Goal: Task Accomplishment & Management: Complete application form

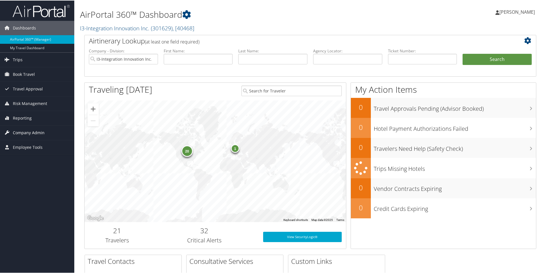
click at [29, 132] on span "Company Admin" at bounding box center [29, 132] width 32 height 14
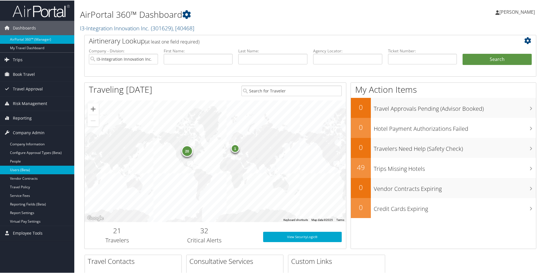
click at [23, 168] on link "Users (Beta)" at bounding box center [37, 169] width 74 height 9
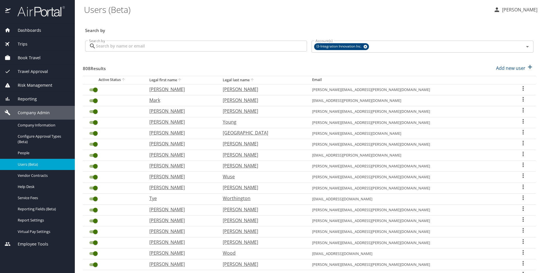
click at [109, 52] on div "Search by Search by" at bounding box center [196, 46] width 227 height 21
click at [113, 48] on input "Search by" at bounding box center [201, 46] width 211 height 11
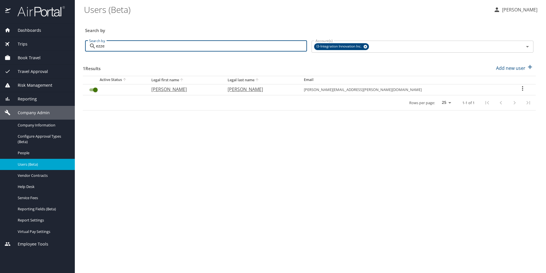
type input "ezze"
click at [91, 91] on input "User Search Table" at bounding box center [95, 89] width 21 height 7
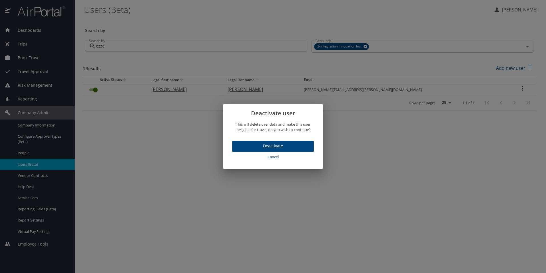
click at [268, 146] on span "Deactivate" at bounding box center [273, 145] width 73 height 7
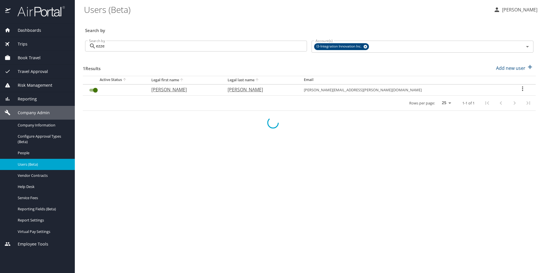
checkbox input "false"
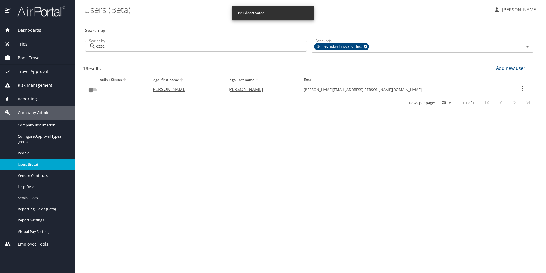
click at [111, 46] on input "ezze" at bounding box center [201, 46] width 211 height 11
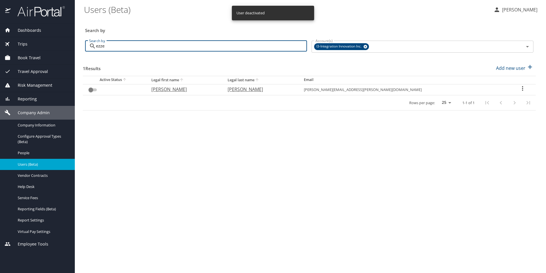
click at [111, 47] on input "ezze" at bounding box center [201, 46] width 211 height 11
type input "b"
checkbox input "true"
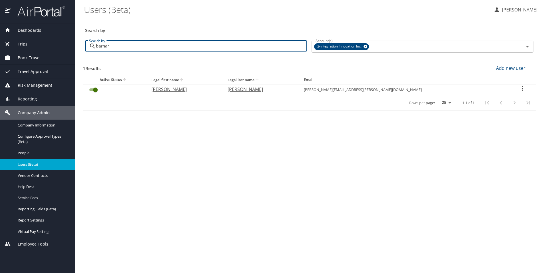
type input "barnar"
click at [92, 90] on input "User Search Table" at bounding box center [95, 89] width 21 height 7
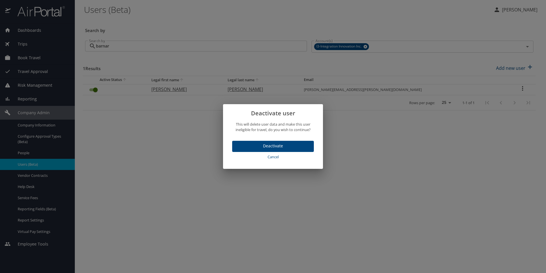
click at [271, 145] on span "Deactivate" at bounding box center [273, 145] width 73 height 7
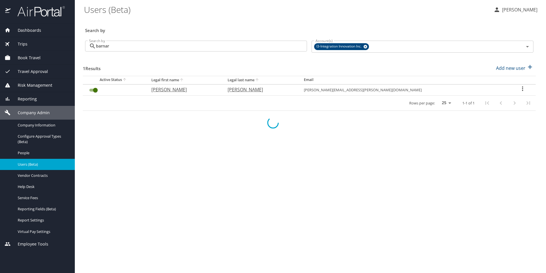
checkbox input "false"
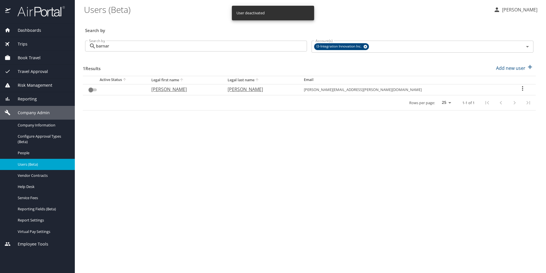
click at [127, 44] on input "barnar" at bounding box center [201, 46] width 211 height 11
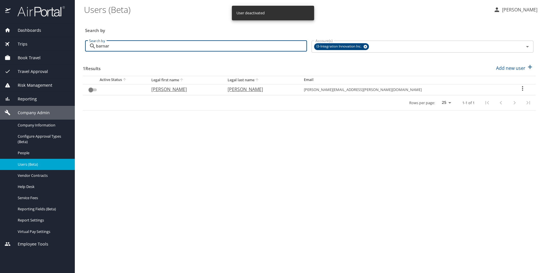
click at [127, 44] on input "barnar" at bounding box center [201, 46] width 211 height 11
checkbox input "true"
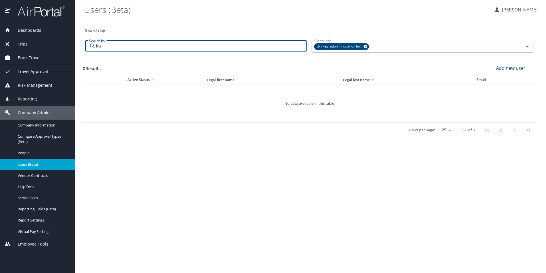
type input "k"
type input "antry"
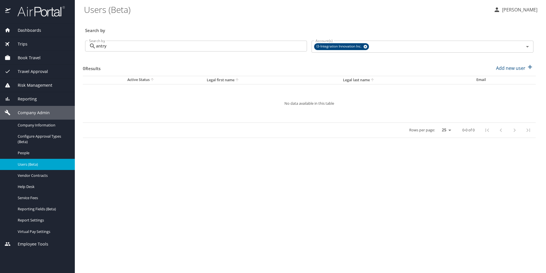
drag, startPoint x: 27, startPoint y: 29, endPoint x: 31, endPoint y: 27, distance: 4.4
click at [27, 29] on span "Dashboards" at bounding box center [26, 30] width 31 height 6
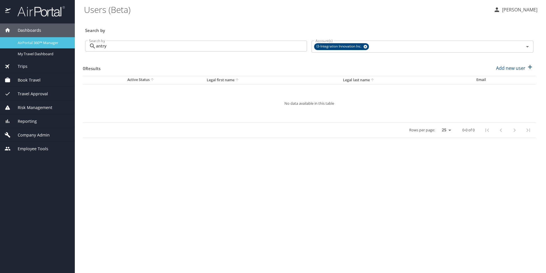
click at [42, 43] on span "AirPortal 360™ Manager" at bounding box center [43, 42] width 50 height 5
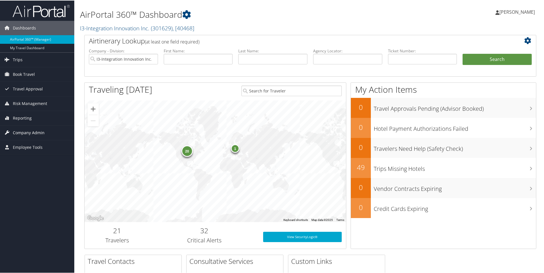
click at [24, 131] on span "Company Admin" at bounding box center [29, 132] width 32 height 14
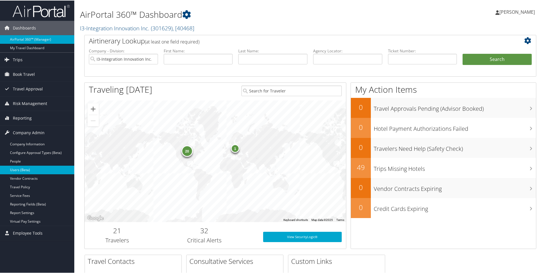
click at [27, 168] on link "Users (Beta)" at bounding box center [37, 169] width 74 height 9
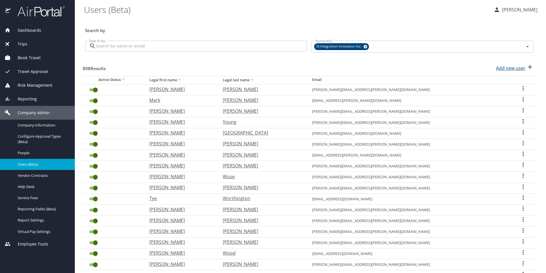
click at [504, 68] on p "Add new user" at bounding box center [510, 68] width 29 height 7
select select "US"
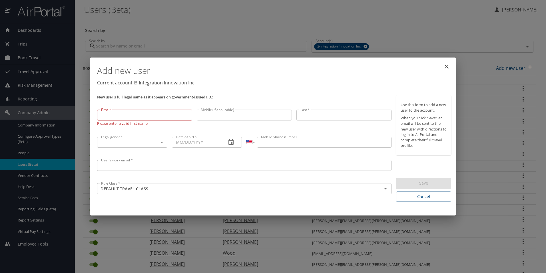
click at [145, 114] on input "First *" at bounding box center [144, 114] width 95 height 11
paste input "[PERSON_NAME]"
type input "[PERSON_NAME]"
click at [221, 115] on input "Middle (if applicable)" at bounding box center [244, 114] width 95 height 11
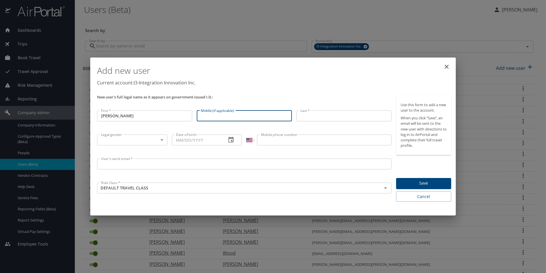
click at [317, 115] on input "Last *" at bounding box center [344, 115] width 95 height 11
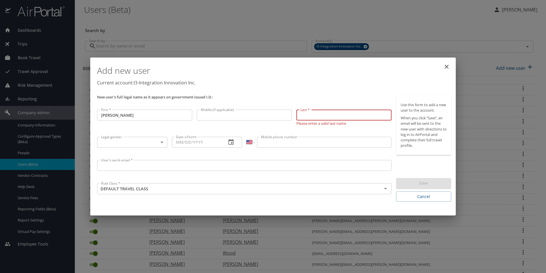
click at [316, 114] on input "Last *" at bounding box center [344, 114] width 95 height 11
paste input "[PERSON_NAME]"
type input "[PERSON_NAME]"
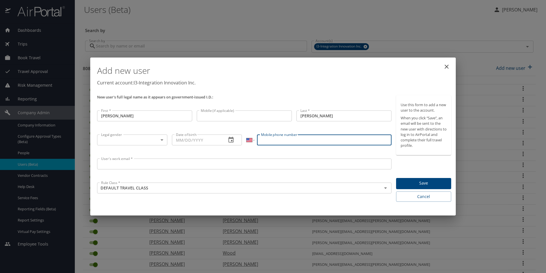
click at [286, 140] on input "Mobile phone number" at bounding box center [324, 139] width 134 height 11
paste input "[PHONE_NUMBER]"
type input "[PHONE_NUMBER]"
click at [121, 140] on body "Dashboards AirPortal 360™ Manager My Travel Dashboard Trips Airtinerary® Lookup…" at bounding box center [273, 136] width 546 height 273
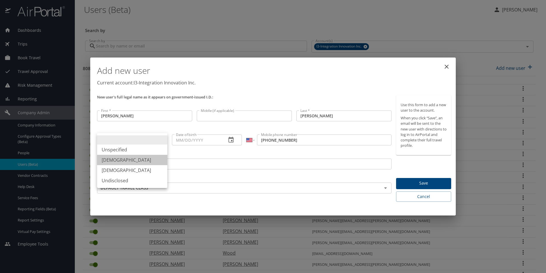
click at [115, 161] on li "[DEMOGRAPHIC_DATA]" at bounding box center [132, 160] width 70 height 10
type input "[DEMOGRAPHIC_DATA]"
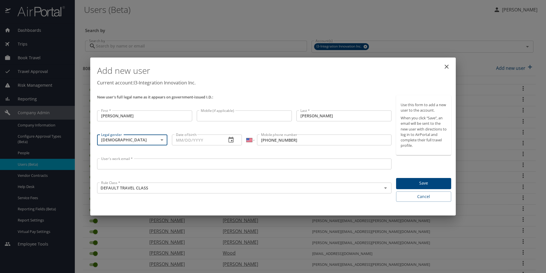
click at [181, 141] on input "Date of birth" at bounding box center [197, 139] width 50 height 11
click at [179, 142] on input "Date of birth" at bounding box center [197, 139] width 50 height 11
type input "[DATE]"
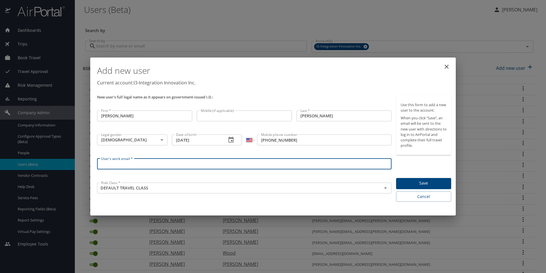
click at [235, 160] on input "User's work email *" at bounding box center [244, 163] width 295 height 11
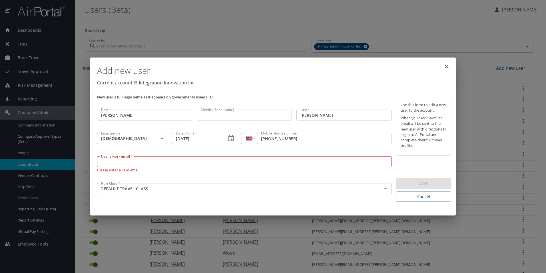
click at [185, 161] on input "User's work email *" at bounding box center [244, 161] width 295 height 11
paste input "[PERSON_NAME][EMAIL_ADDRESS][PERSON_NAME][DOMAIN_NAME]"
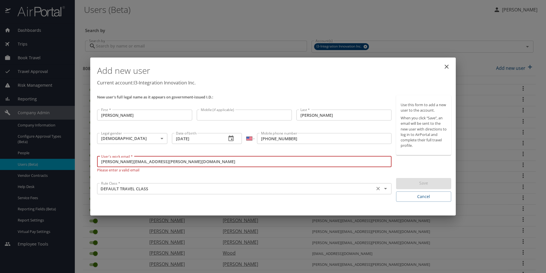
type input "[PERSON_NAME][EMAIL_ADDRESS][PERSON_NAME][DOMAIN_NAME]"
click at [278, 188] on input "DEFAULT TRAVEL CLASS" at bounding box center [236, 188] width 274 height 7
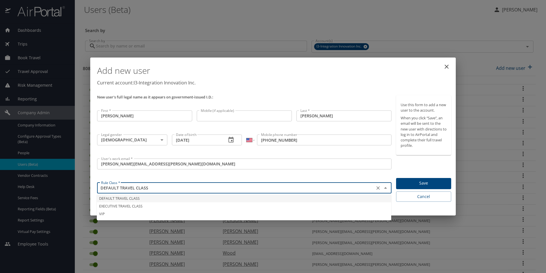
click at [132, 196] on li "DEFAULT TRAVEL CLASS" at bounding box center [244, 198] width 295 height 8
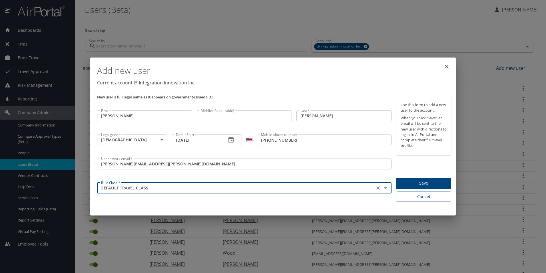
click at [189, 183] on div "DEFAULT TRAVEL CLASS Rule Class *" at bounding box center [244, 187] width 295 height 11
click at [156, 116] on input "[PERSON_NAME]" at bounding box center [144, 115] width 95 height 11
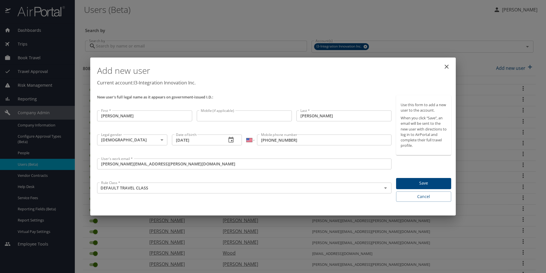
click at [422, 184] on span "Save" at bounding box center [424, 182] width 46 height 7
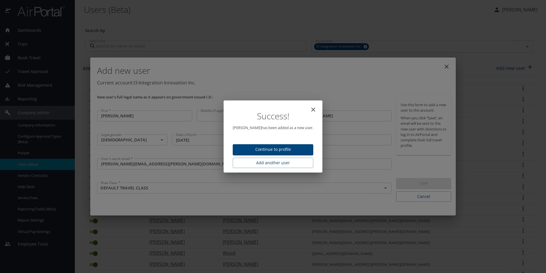
click at [313, 110] on icon "close" at bounding box center [313, 109] width 4 height 4
type input "[DATE]"
